Goal: Complete application form

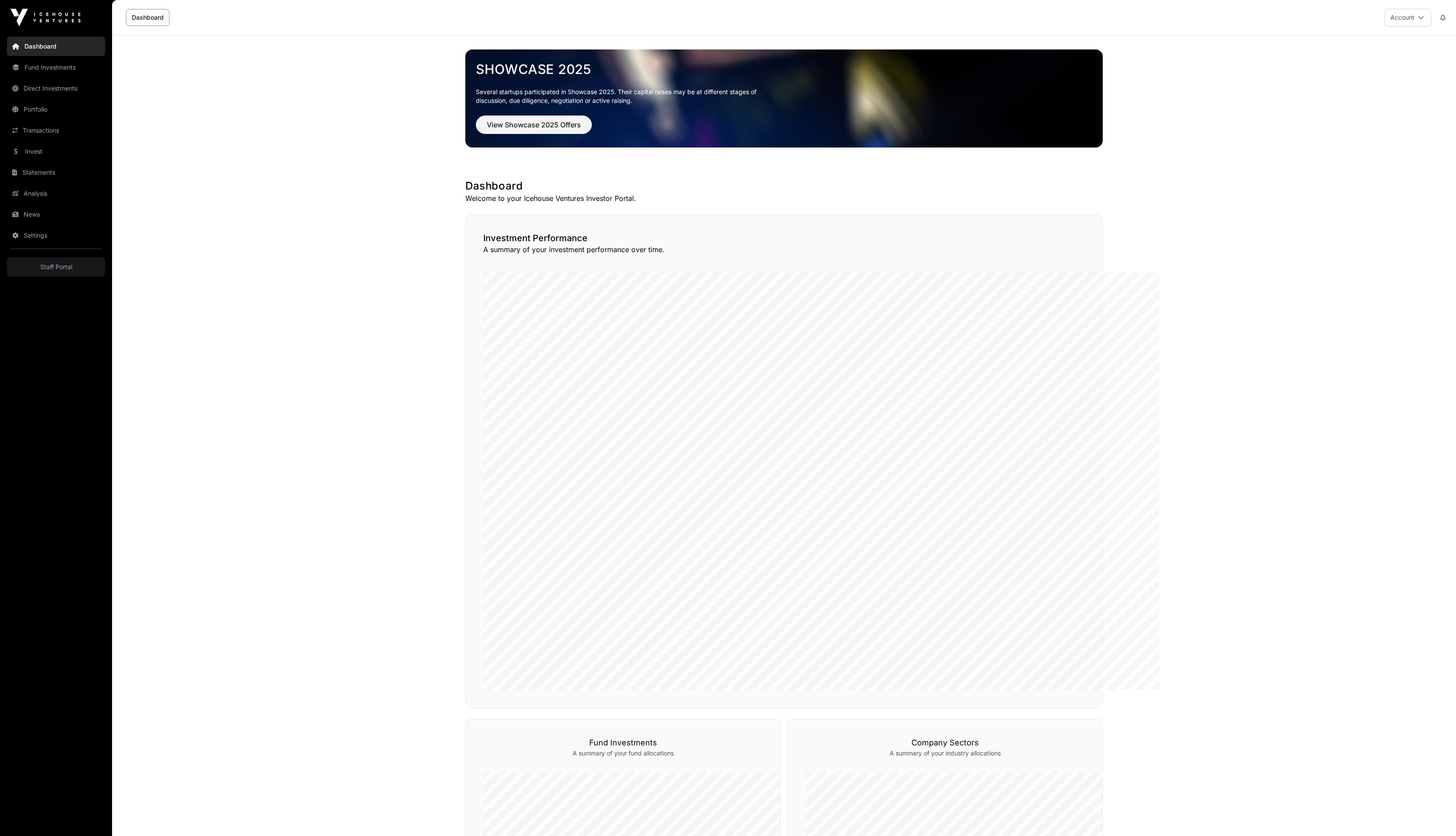
click at [86, 77] on link "Fund Investments" at bounding box center [56, 67] width 98 height 19
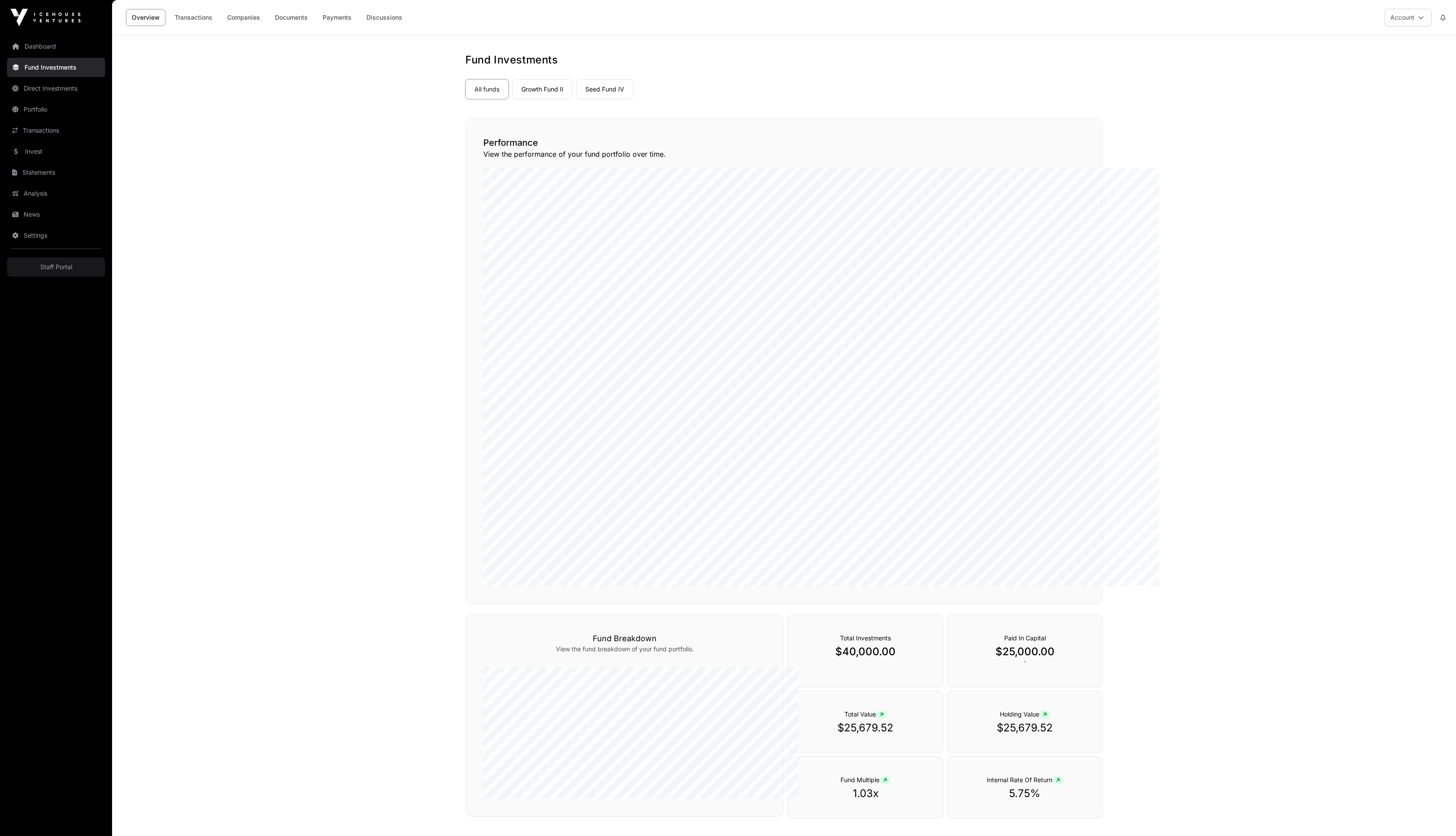
click at [562, 99] on link "Growth Fund II" at bounding box center [543, 89] width 61 height 20
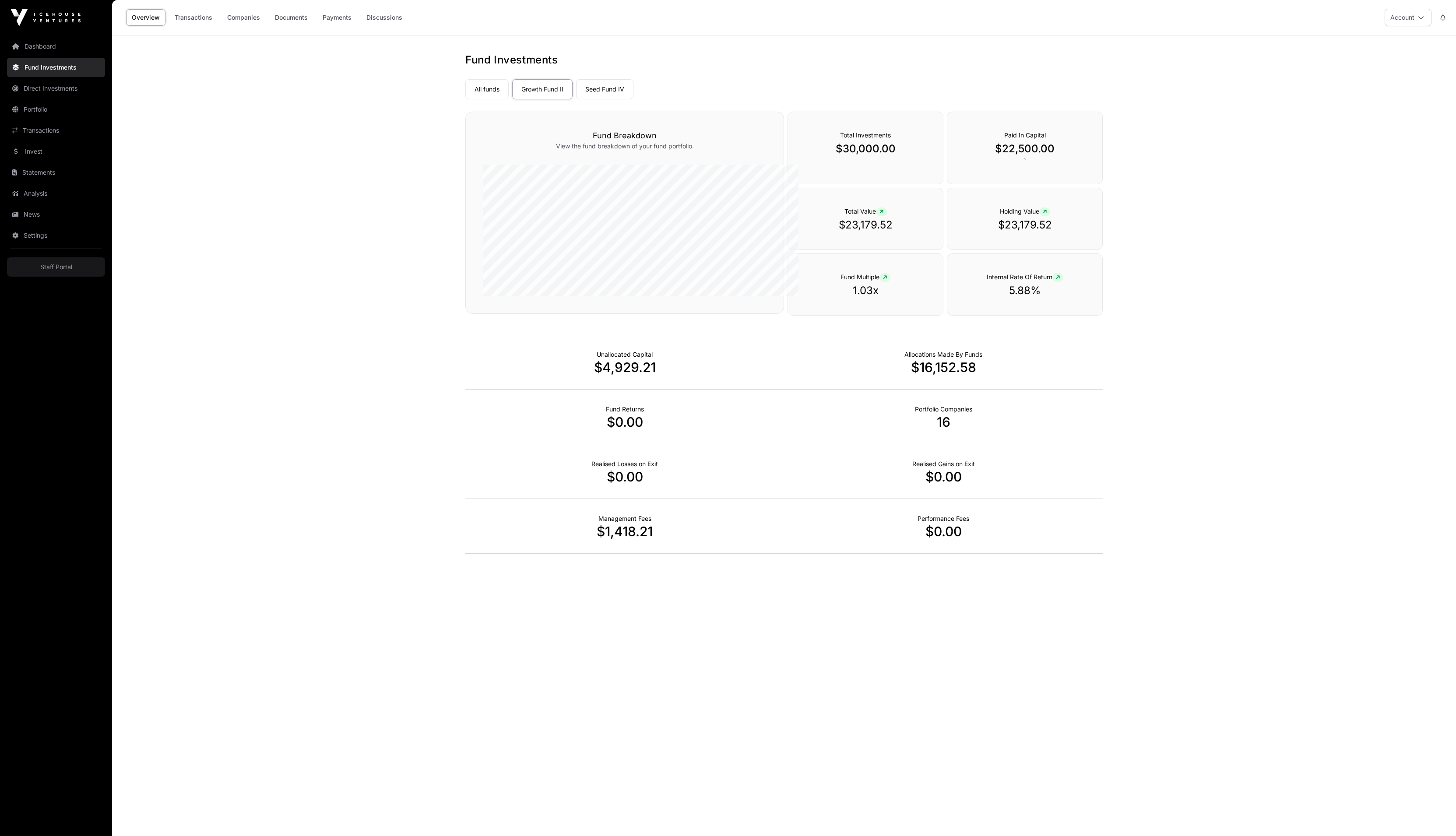
click at [1053, 281] on span "Internal Rate Of Return" at bounding box center [1025, 277] width 77 height 8
click at [1060, 280] on icon at bounding box center [1058, 277] width 4 height 5
click at [314, 19] on link "Documents" at bounding box center [292, 17] width 44 height 17
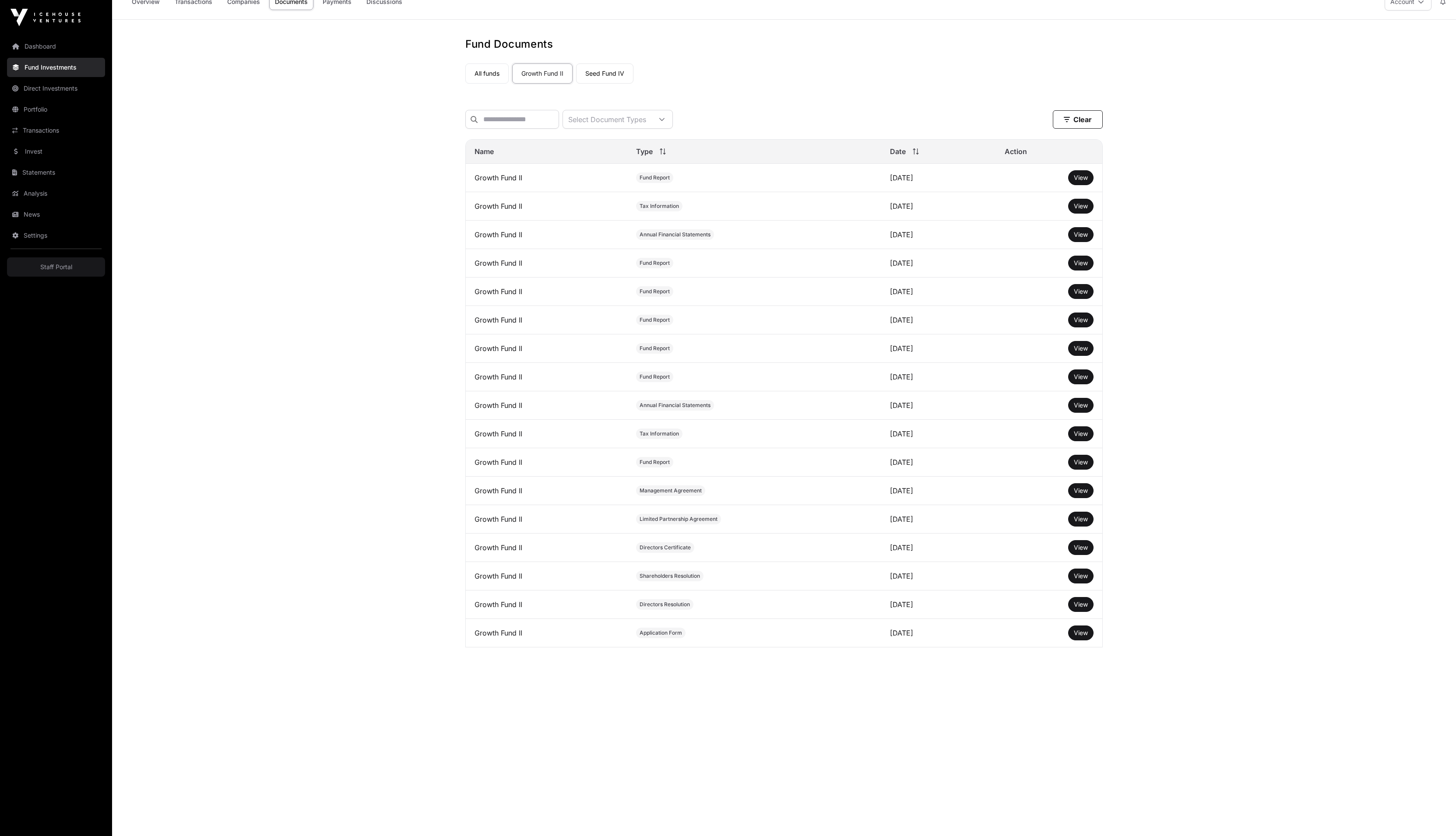
scroll to position [19, 0]
click at [1120, 273] on div "Fund Documents All funds Growth Fund II Seed Fund IV Select a fund Growth Fund …" at bounding box center [784, 344] width 672 height 621
click at [542, 80] on link "Growth Fund II" at bounding box center [543, 70] width 61 height 20
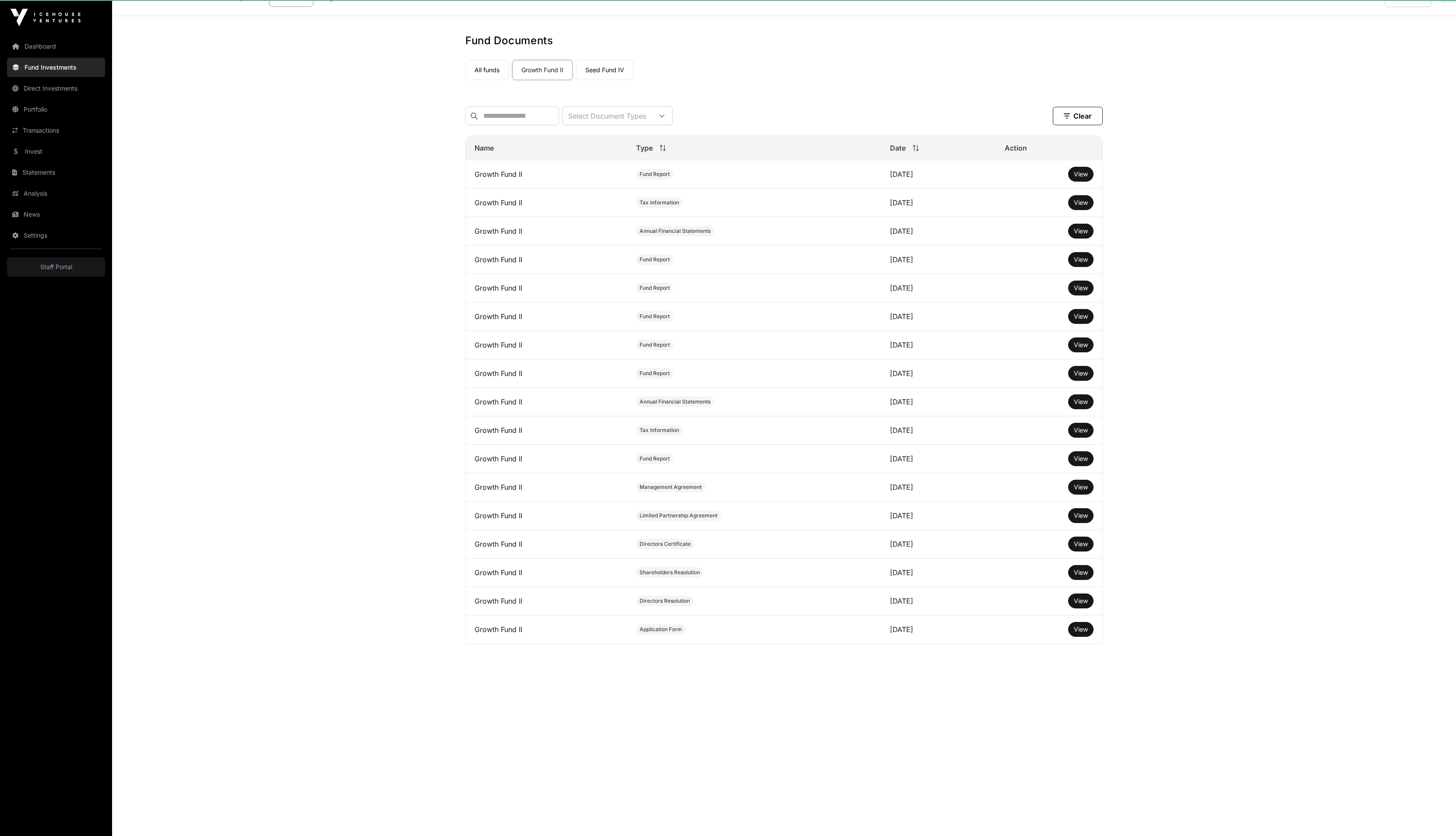
scroll to position [0, 0]
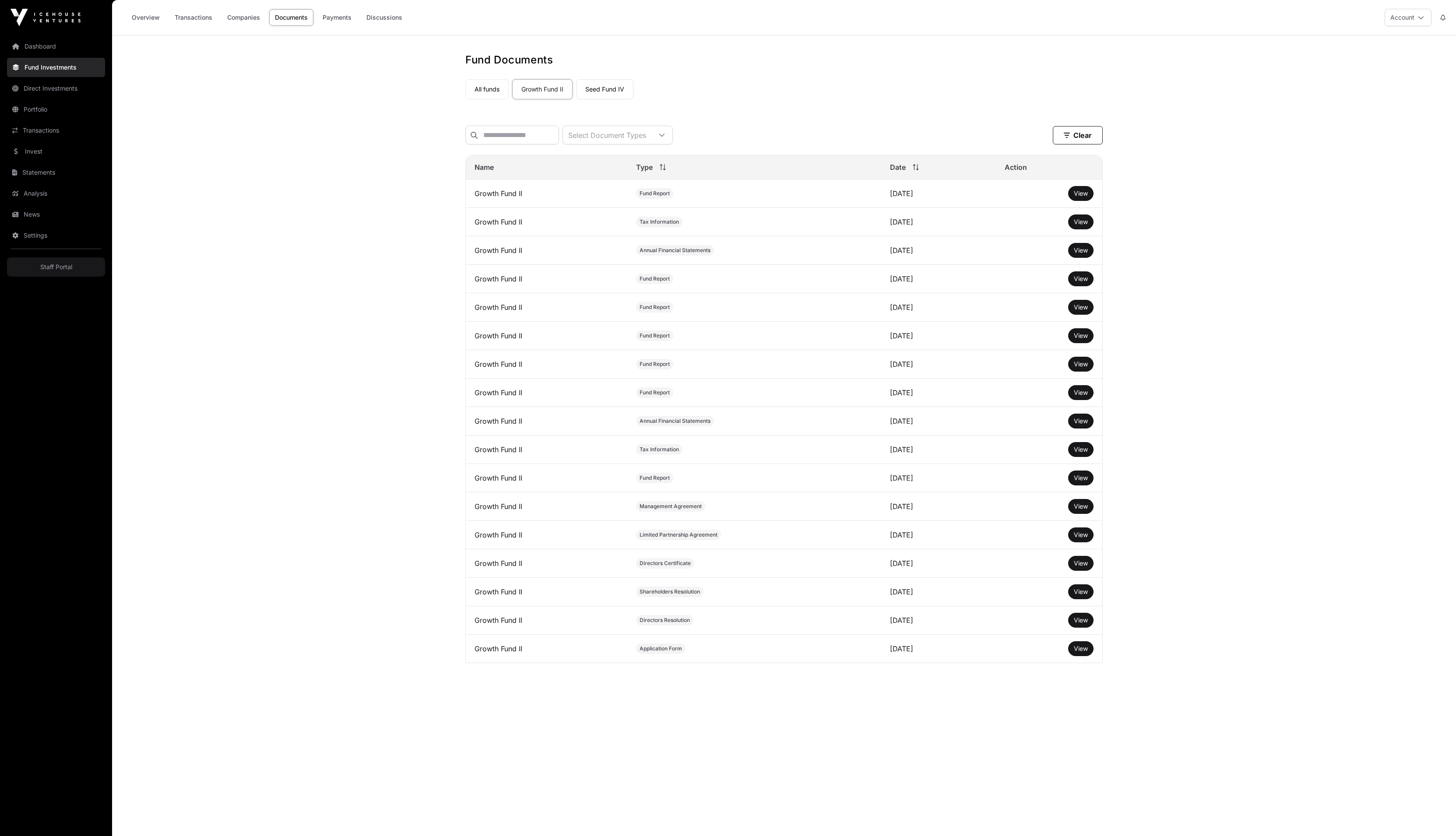
click at [266, 22] on link "Companies" at bounding box center [243, 17] width 44 height 17
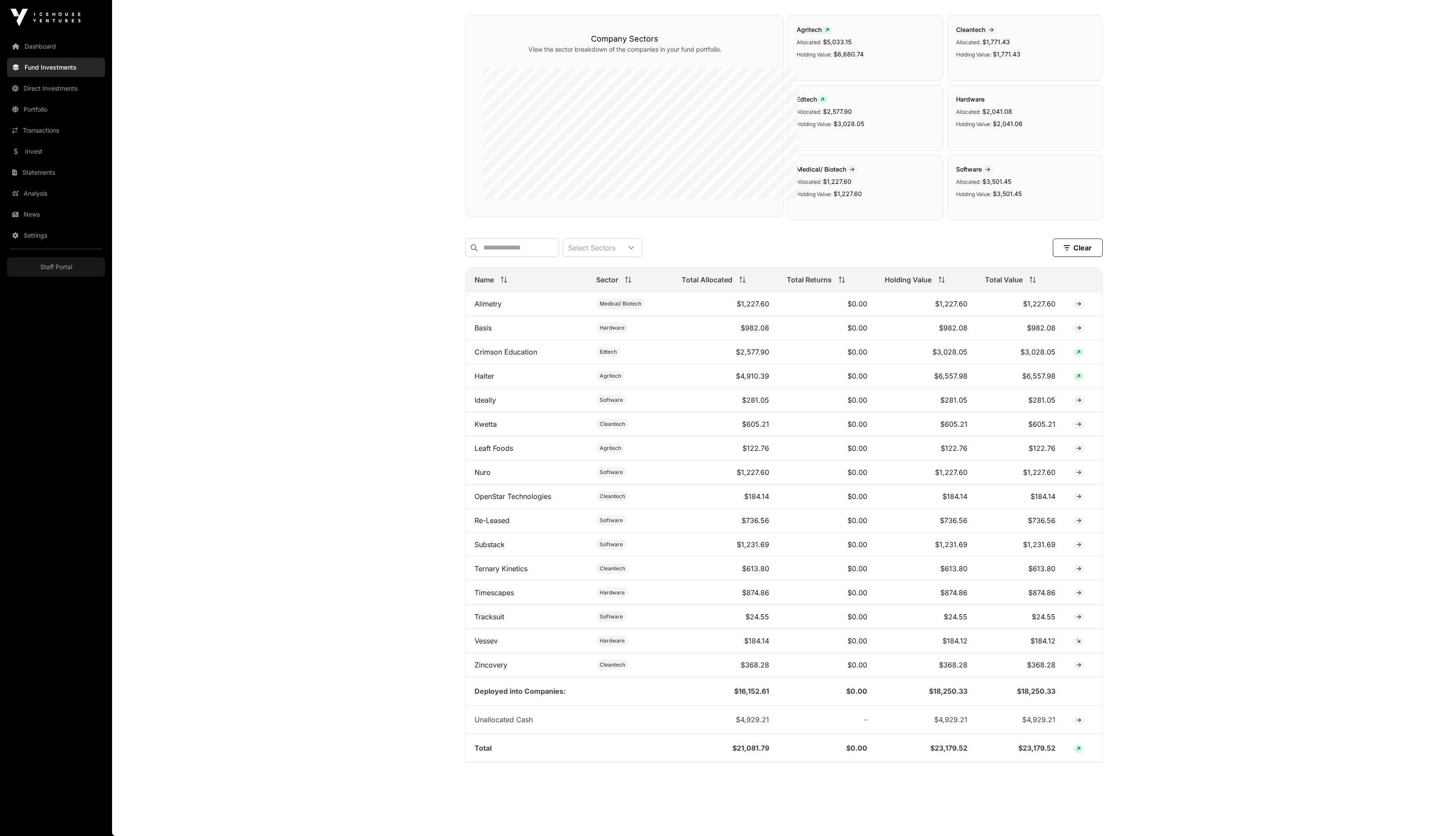
scroll to position [256, 0]
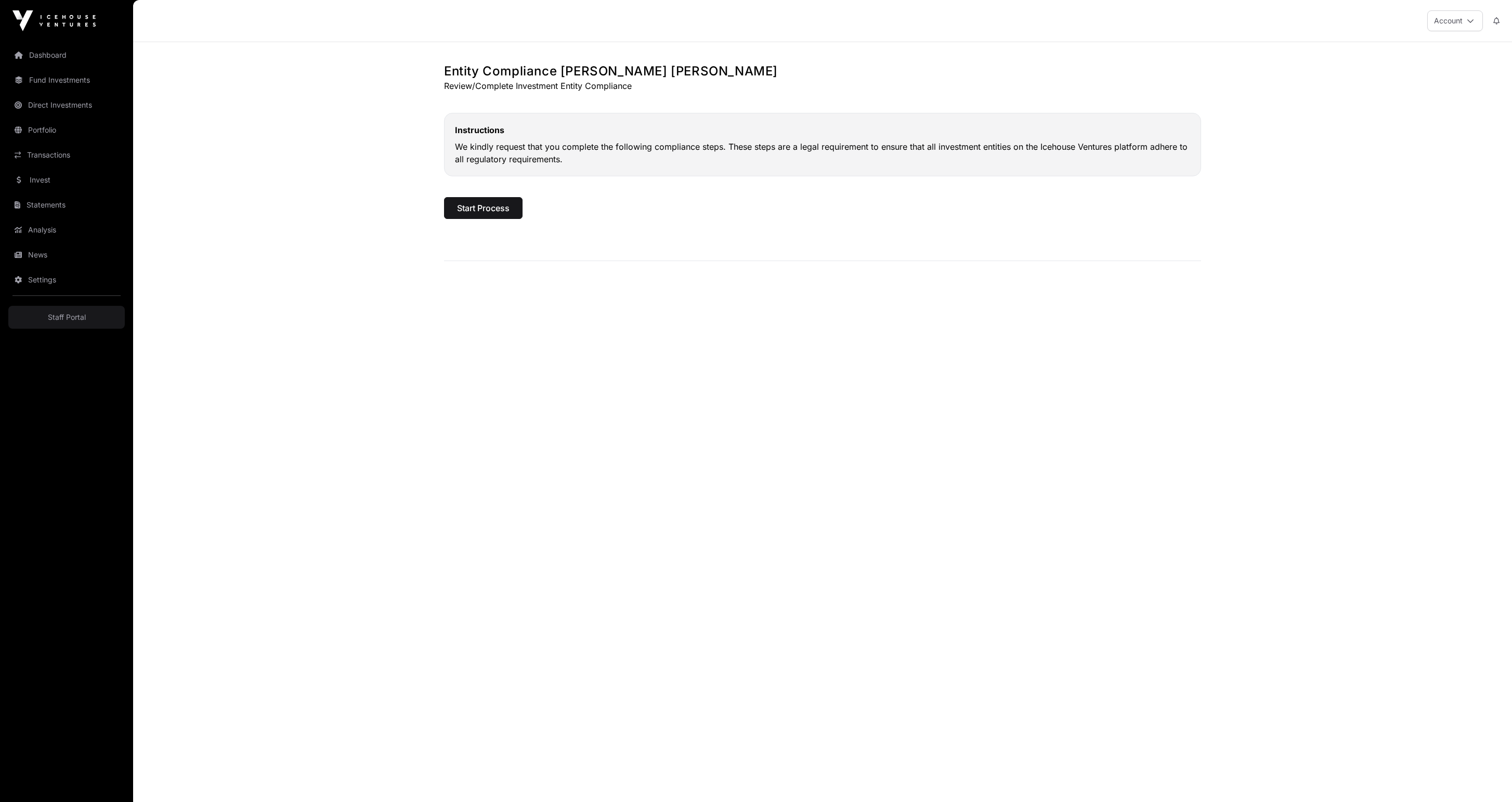
click at [476, 219] on button "Start Process" at bounding box center [483, 208] width 78 height 22
select select "*"
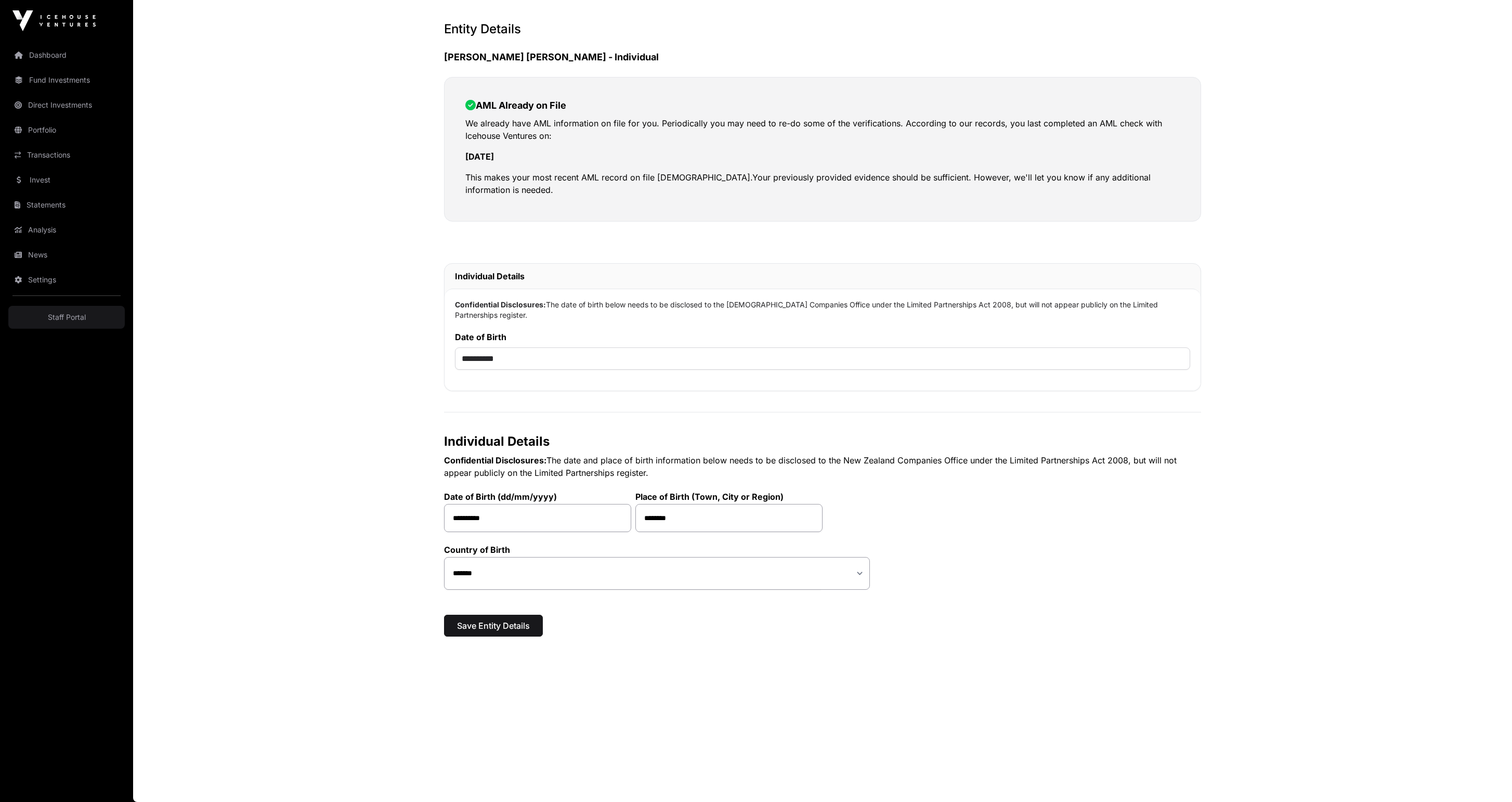
scroll to position [51, 0]
click at [471, 632] on span "Save Entity Details" at bounding box center [493, 625] width 73 height 13
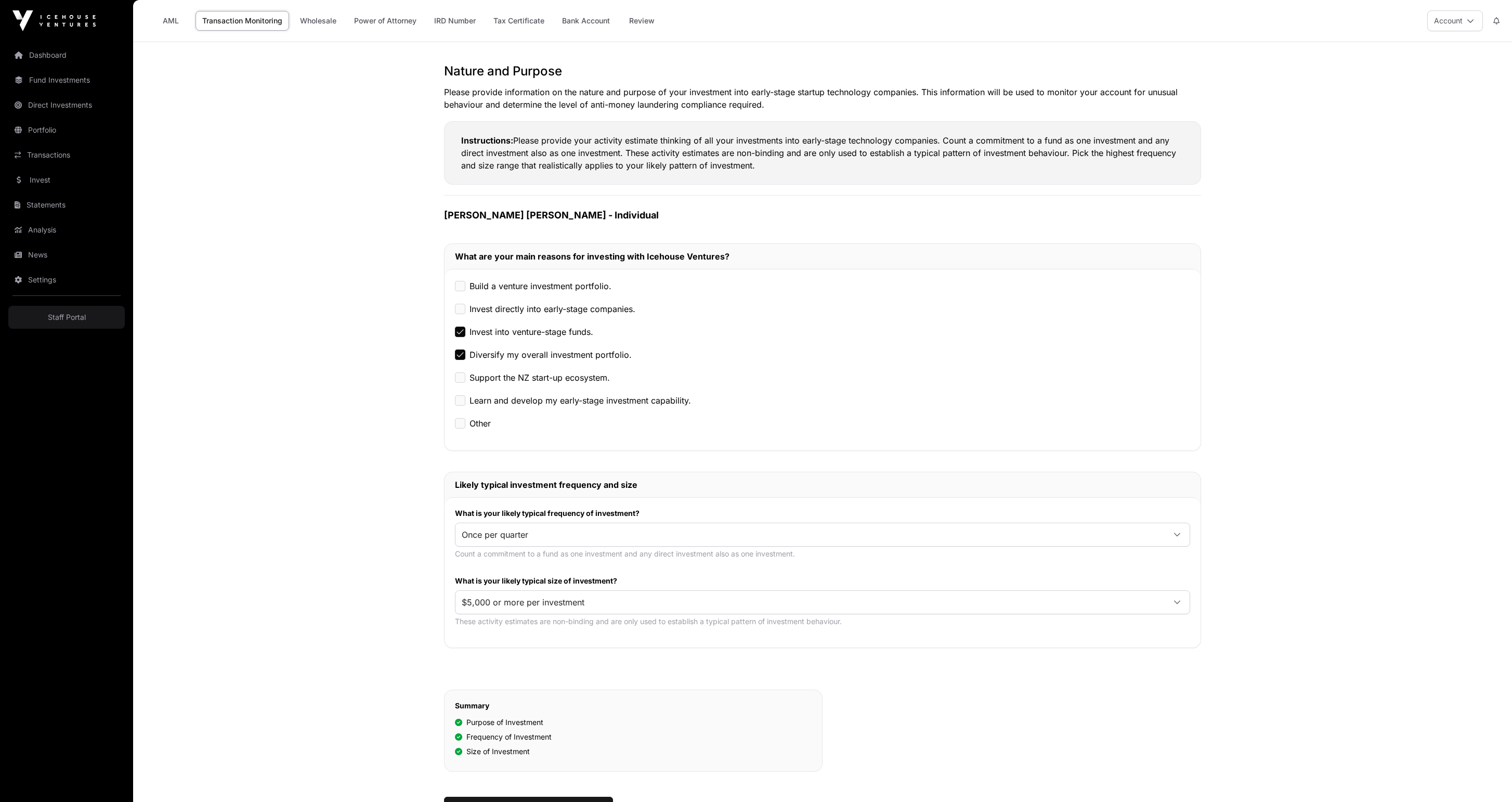
click at [551, 30] on link "Tax Certificate" at bounding box center [519, 20] width 64 height 20
